Goal: Task Accomplishment & Management: Manage account settings

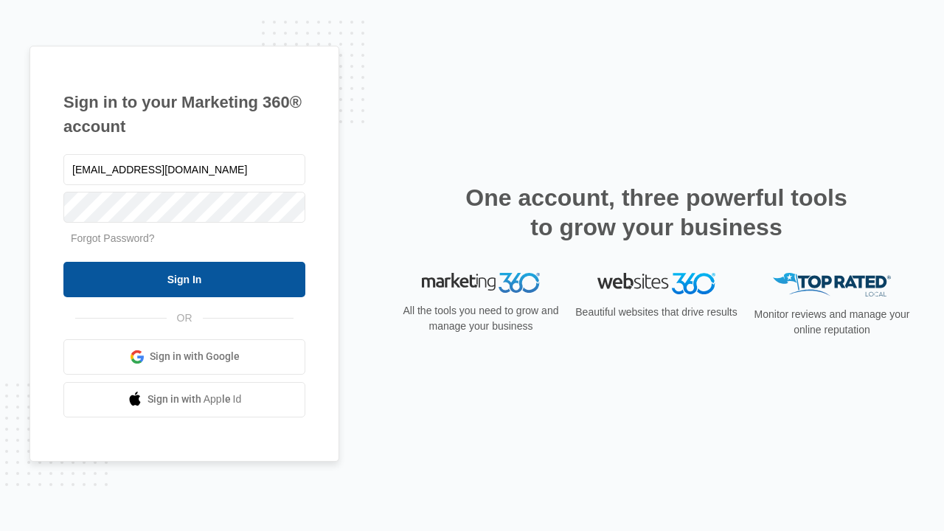
click at [184, 279] on input "Sign In" at bounding box center [184, 279] width 242 height 35
